Goal: Task Accomplishment & Management: Complete application form

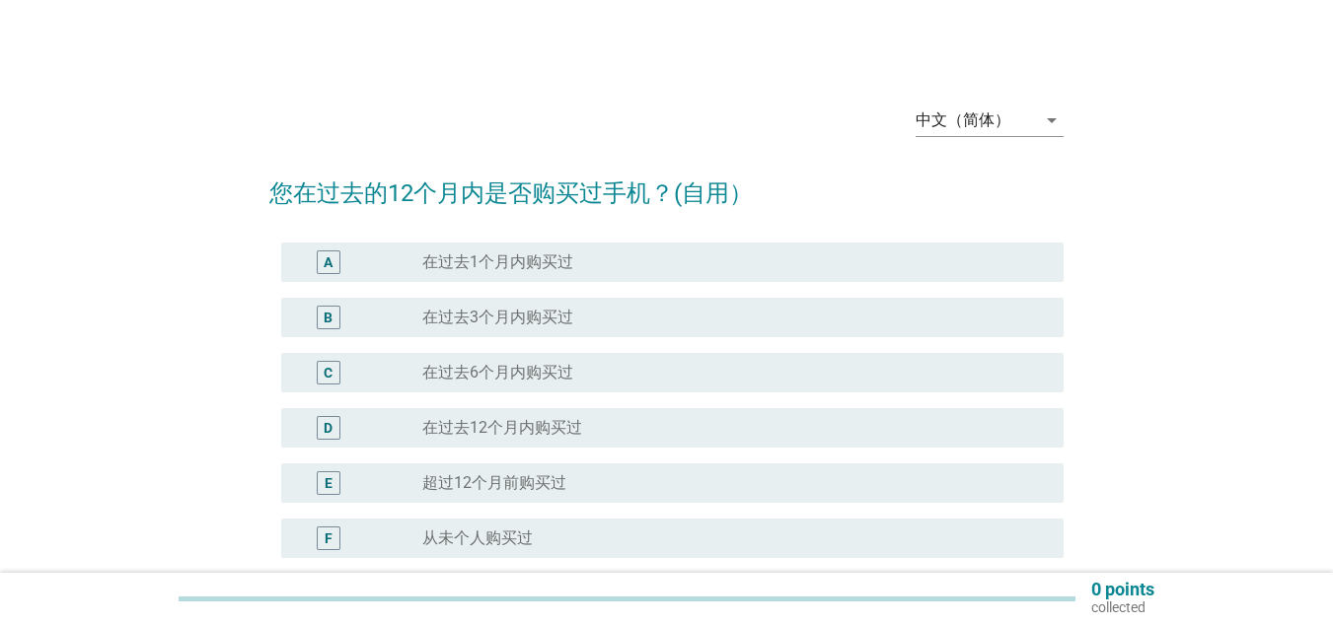
click at [985, 138] on div "中文（简体） arrow_drop_down" at bounding box center [989, 130] width 148 height 51
click at [991, 128] on div "中文（简体）" at bounding box center [962, 120] width 95 height 18
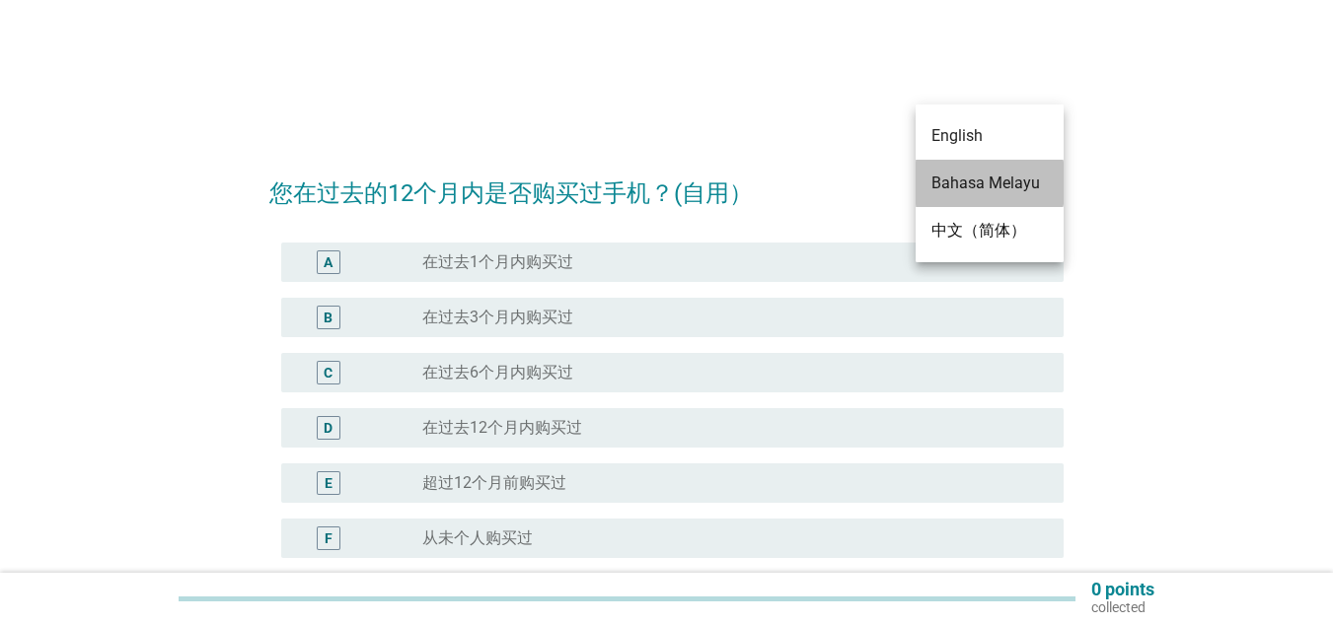
click at [991, 177] on div "Bahasa Melayu" at bounding box center [989, 184] width 116 height 24
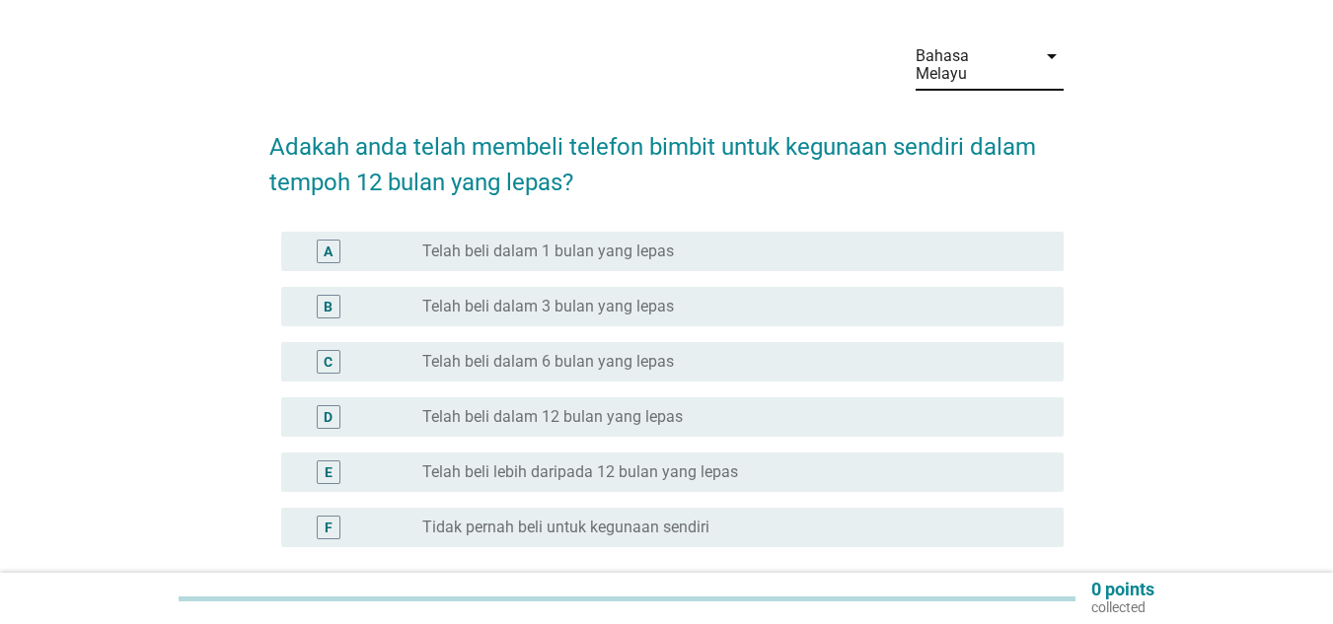
scroll to position [99, 0]
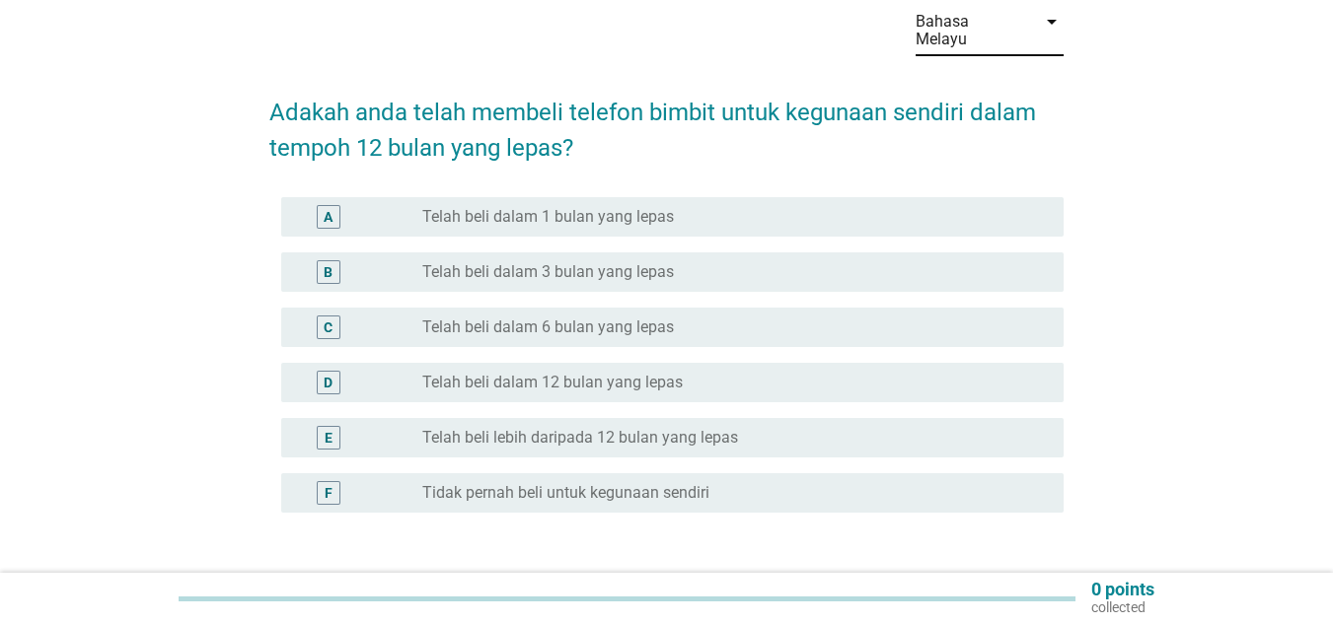
click at [599, 428] on label "Telah beli lebih daripada 12 bulan yang lepas" at bounding box center [580, 438] width 316 height 20
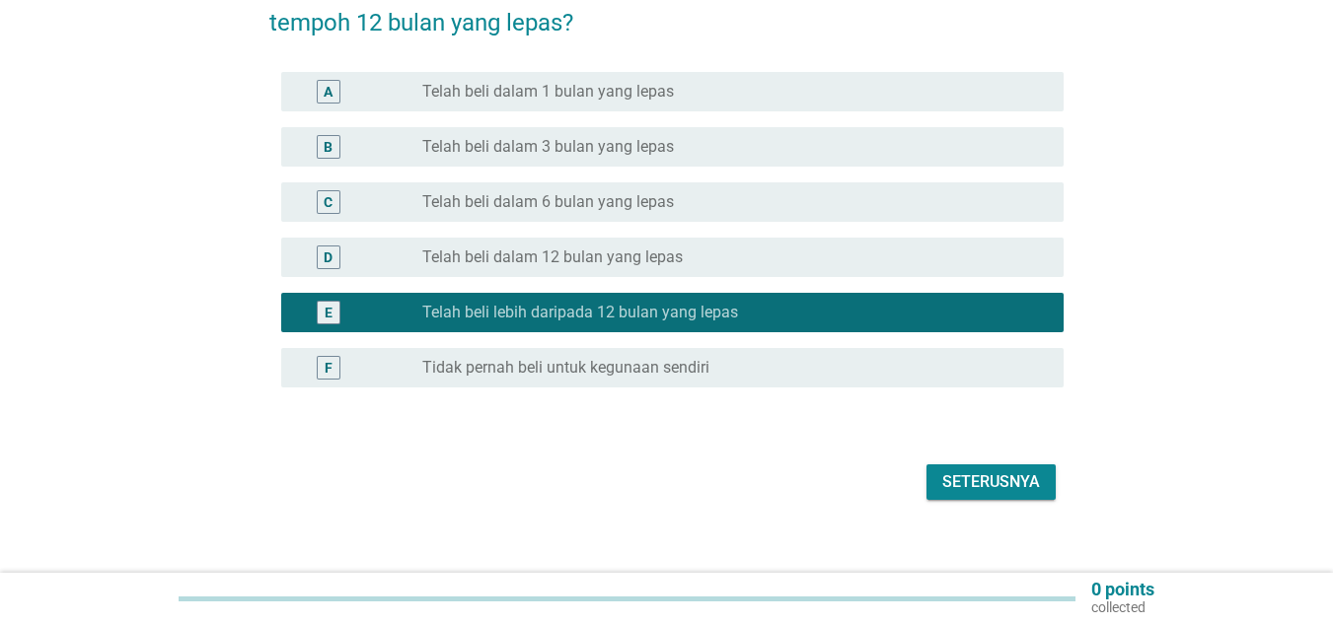
scroll to position [228, 0]
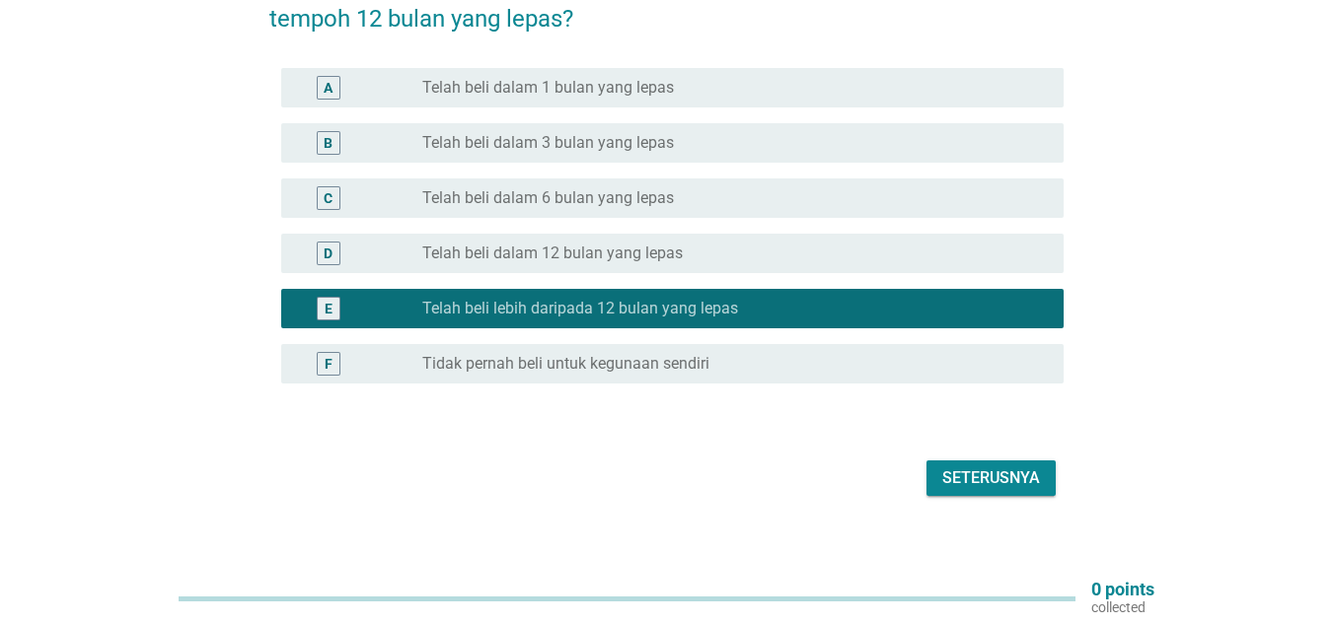
click at [1015, 467] on div "Seterusnya" at bounding box center [991, 479] width 98 height 24
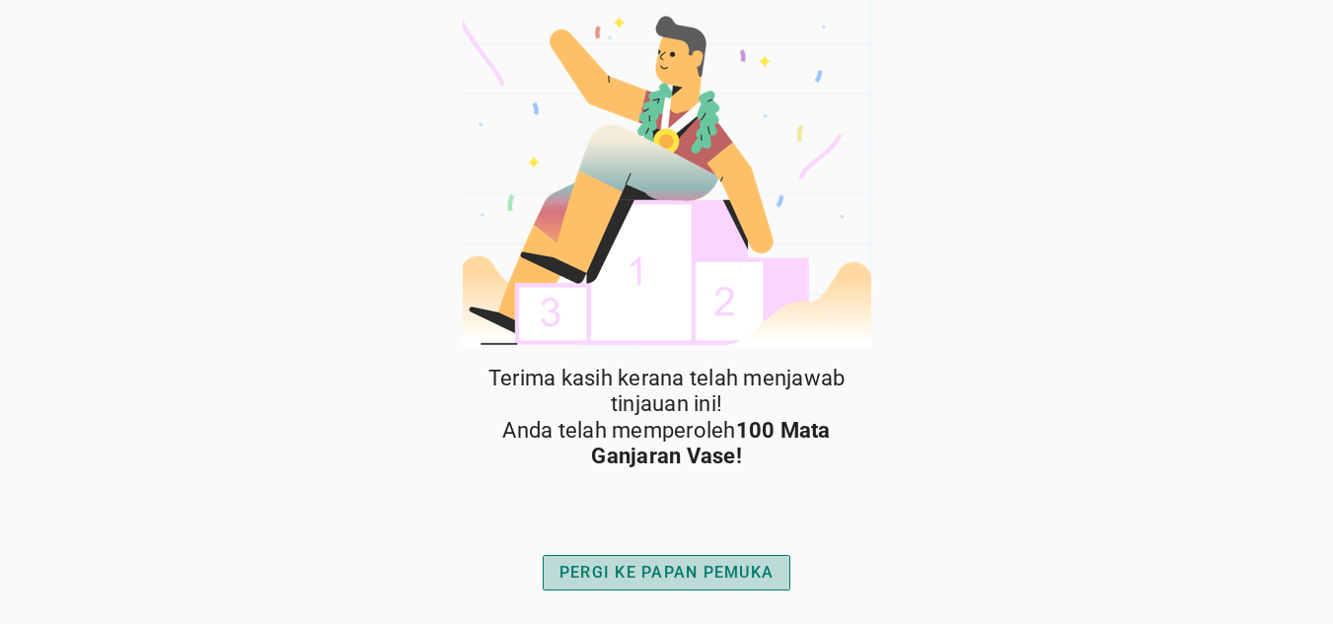
click at [731, 576] on div "PERGI KE PAPAN PEMUKA" at bounding box center [666, 573] width 214 height 24
